Goal: Navigation & Orientation: Find specific page/section

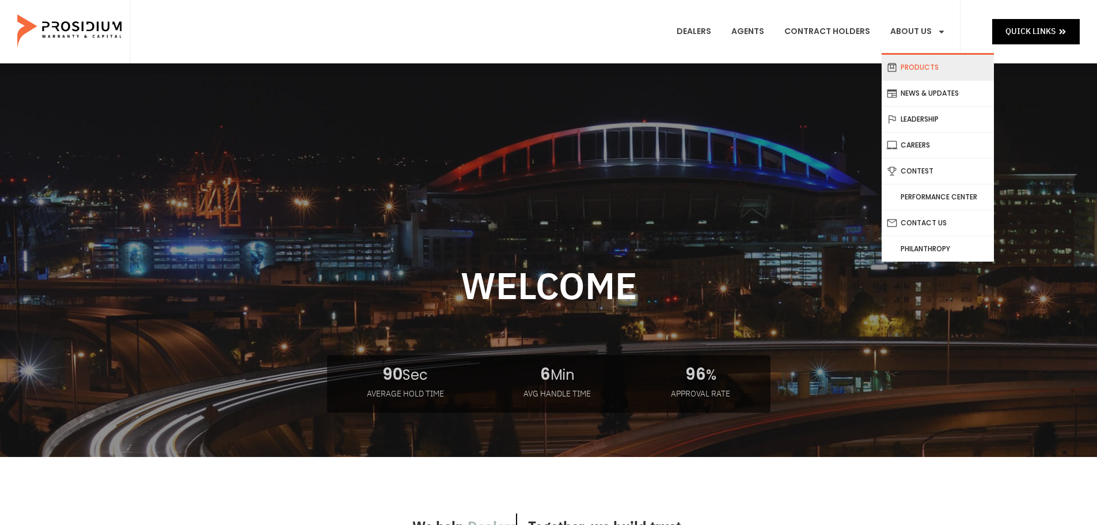
click at [923, 71] on link "Products" at bounding box center [938, 67] width 112 height 25
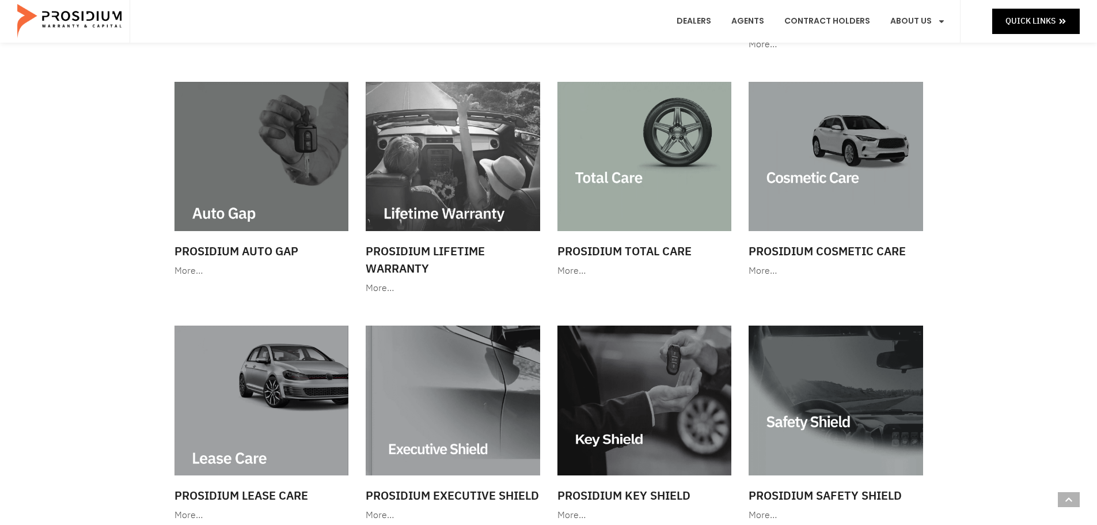
scroll to position [691, 0]
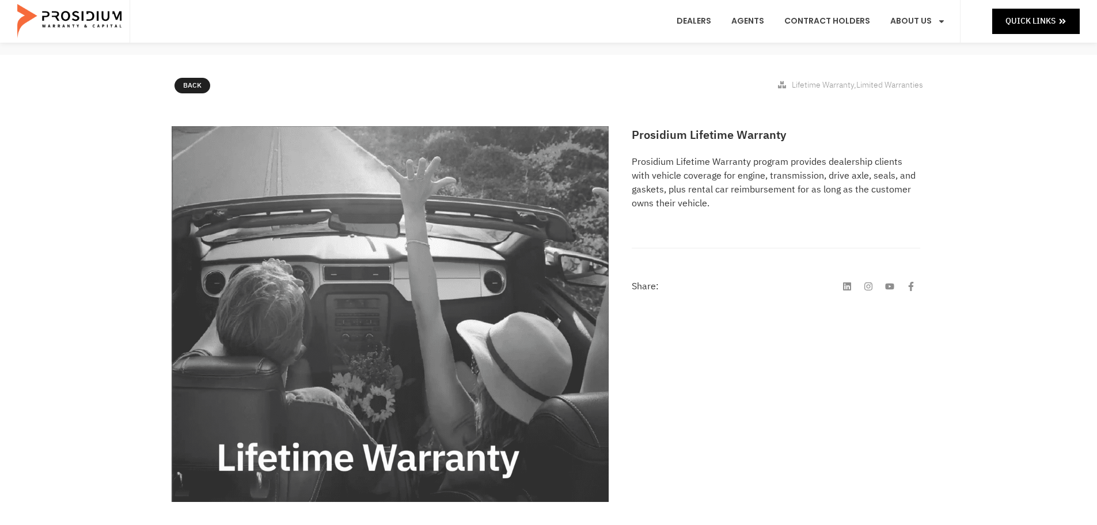
scroll to position [288, 0]
